Goal: Task Accomplishment & Management: Use online tool/utility

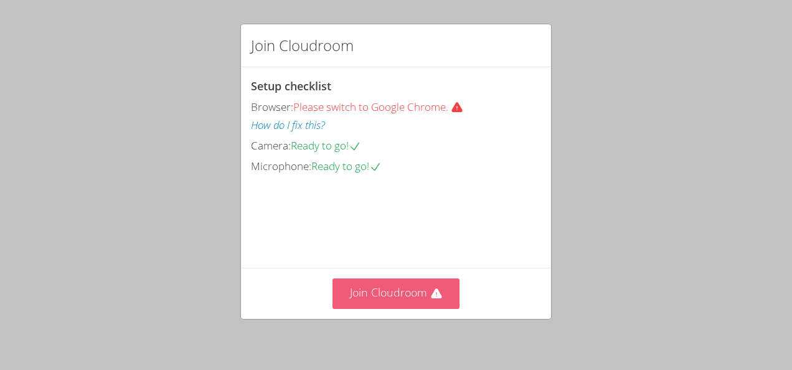
click at [420, 289] on button "Join Cloudroom" at bounding box center [397, 293] width 128 height 31
click at [407, 289] on button "Join Cloudroom" at bounding box center [397, 293] width 128 height 31
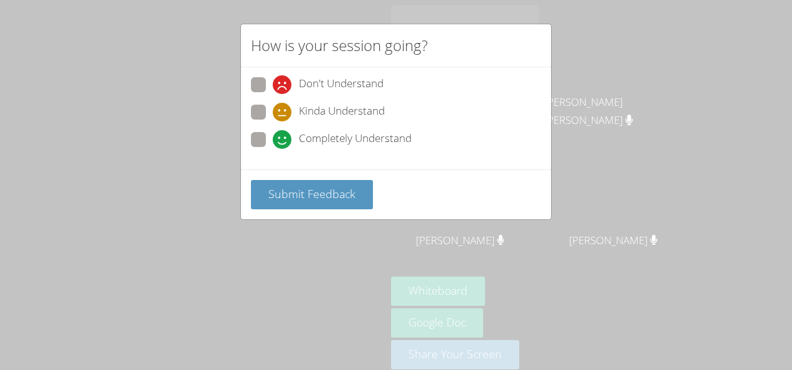
click at [298, 143] on div "Completely Understand" at bounding box center [342, 139] width 139 height 19
click at [283, 143] on input "Completely Understand" at bounding box center [278, 137] width 11 height 11
radio input "true"
click at [283, 177] on div "Submit Feedback" at bounding box center [396, 194] width 310 height 50
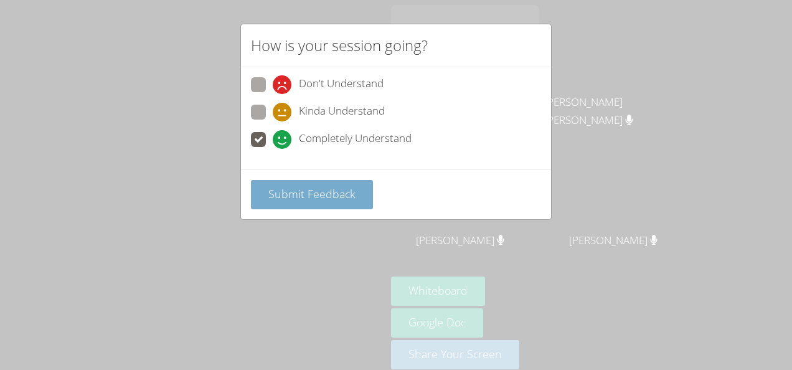
click at [266, 194] on button "Submit Feedback" at bounding box center [312, 194] width 122 height 29
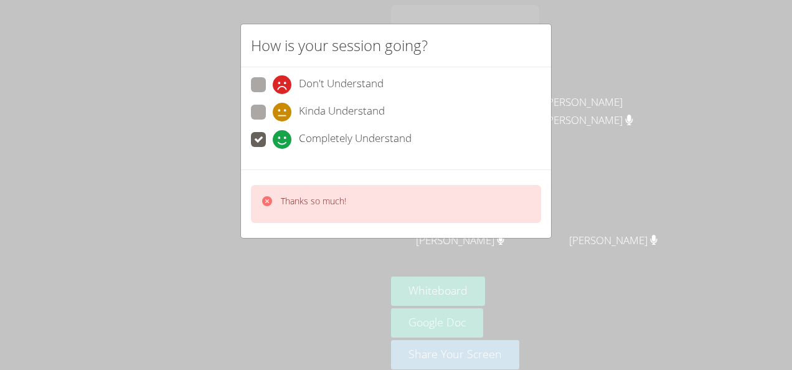
click at [168, 284] on div "How is your session going? Don't Understand Kinda Understand Completely Underst…" at bounding box center [396, 185] width 792 height 370
click at [165, 287] on div "How is your session going? Don't Understand Kinda Understand Completely Underst…" at bounding box center [396, 185] width 792 height 370
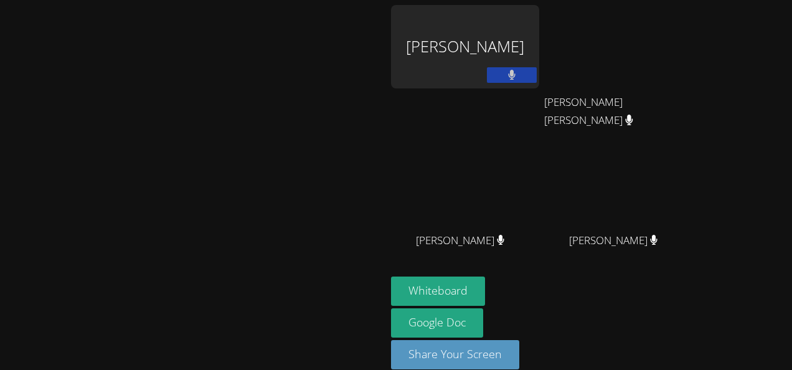
drag, startPoint x: 165, startPoint y: 287, endPoint x: 303, endPoint y: 219, distance: 154.1
click at [287, 219] on video at bounding box center [193, 168] width 187 height 212
